Goal: Information Seeking & Learning: Learn about a topic

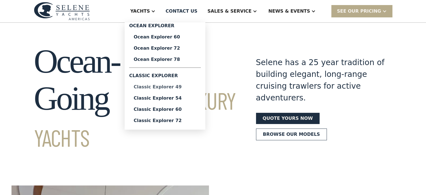
click at [190, 86] on div "Classic Explorer 49" at bounding box center [165, 87] width 63 height 4
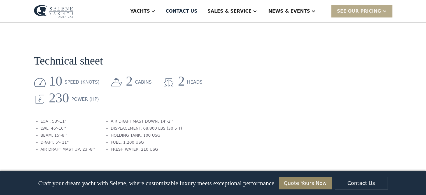
scroll to position [741, 0]
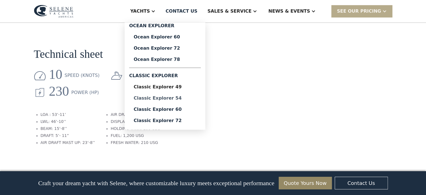
click at [184, 96] on div "Classic Explorer 54" at bounding box center [165, 98] width 63 height 4
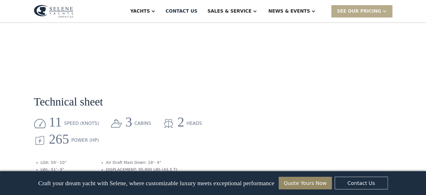
scroll to position [681, 0]
